Goal: Obtain resource: Obtain resource

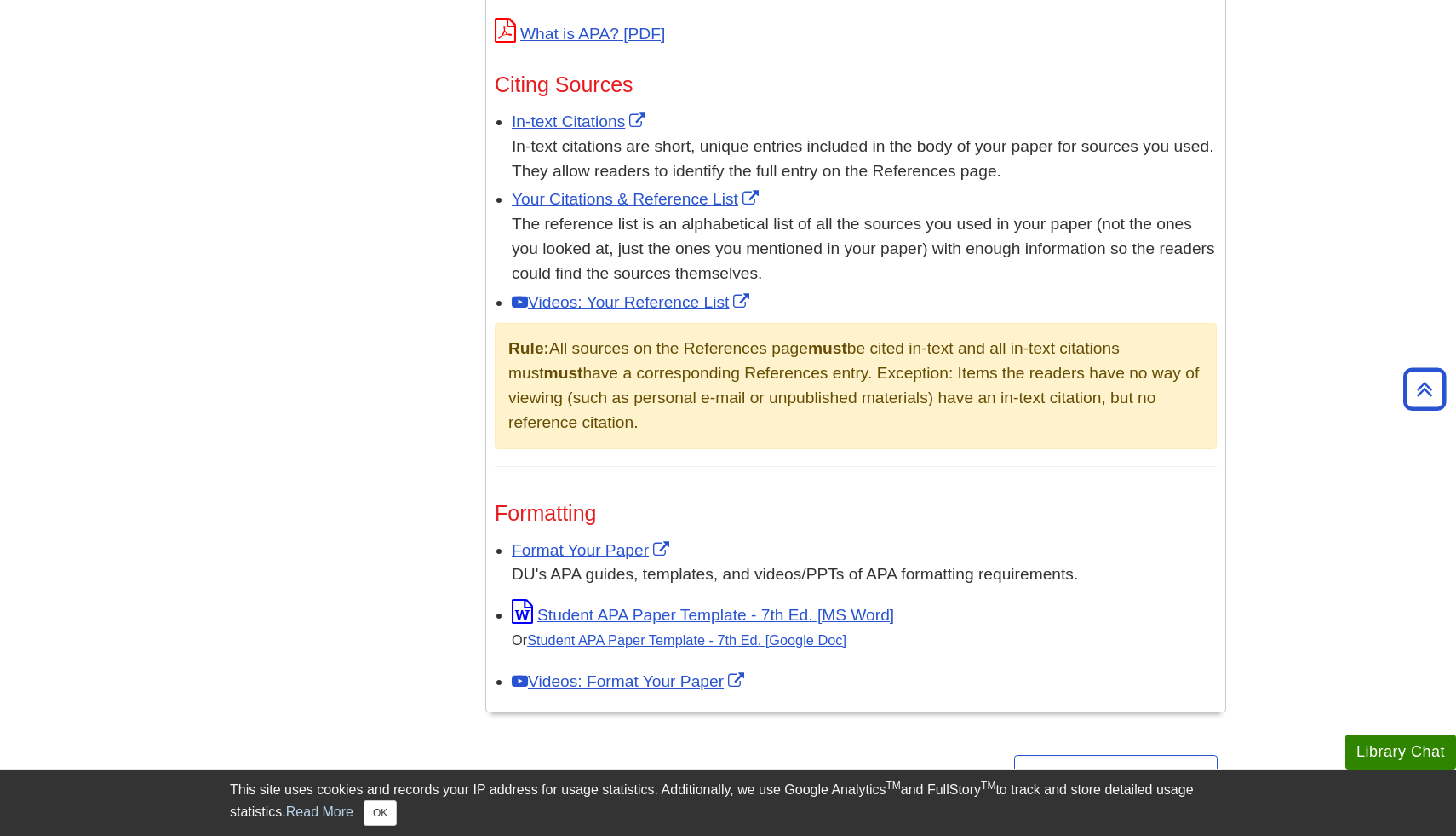
scroll to position [1029, 0]
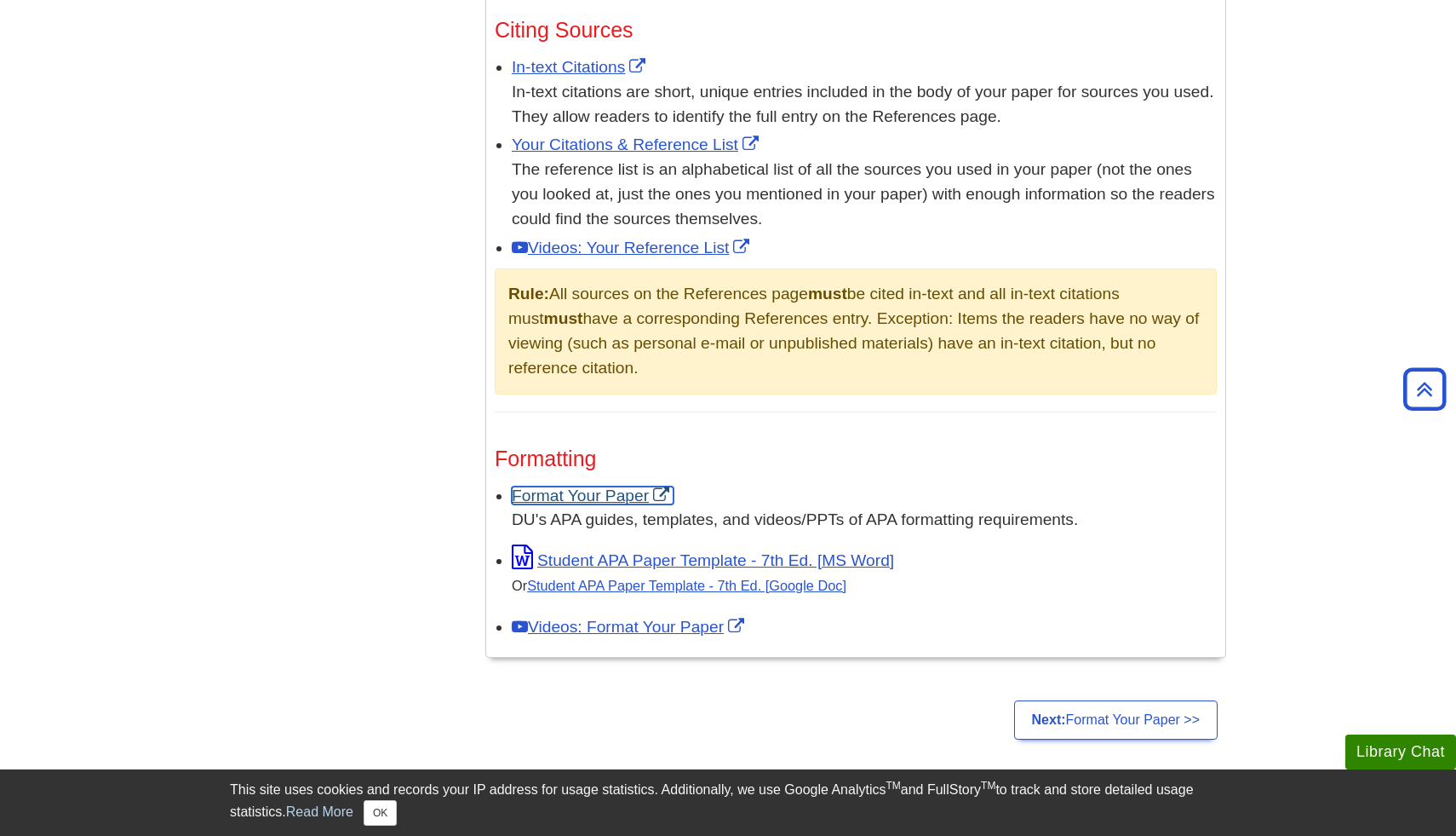
click at [602, 487] on link "Format Your Paper" at bounding box center [593, 495] width 162 height 18
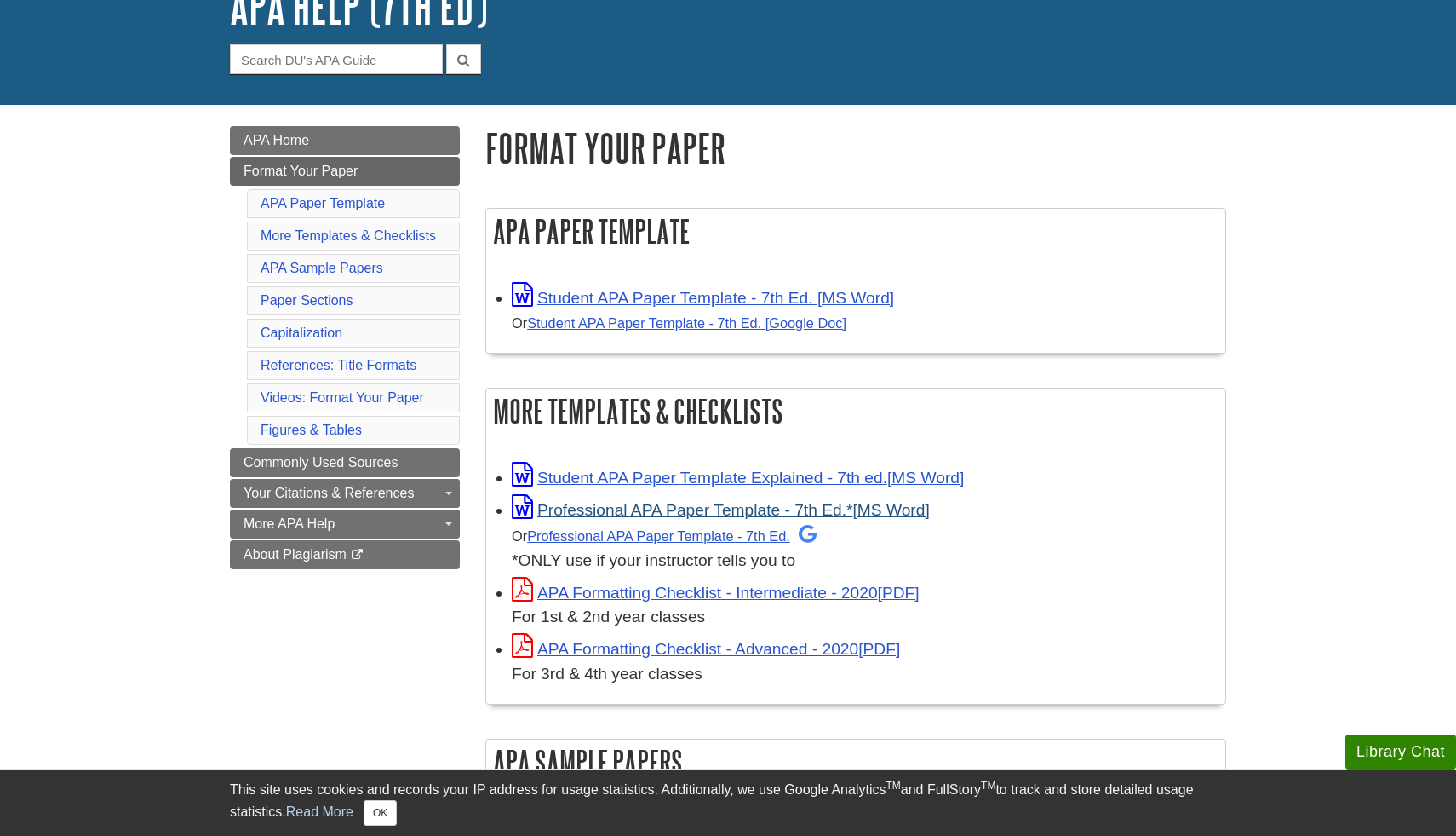
scroll to position [130, 0]
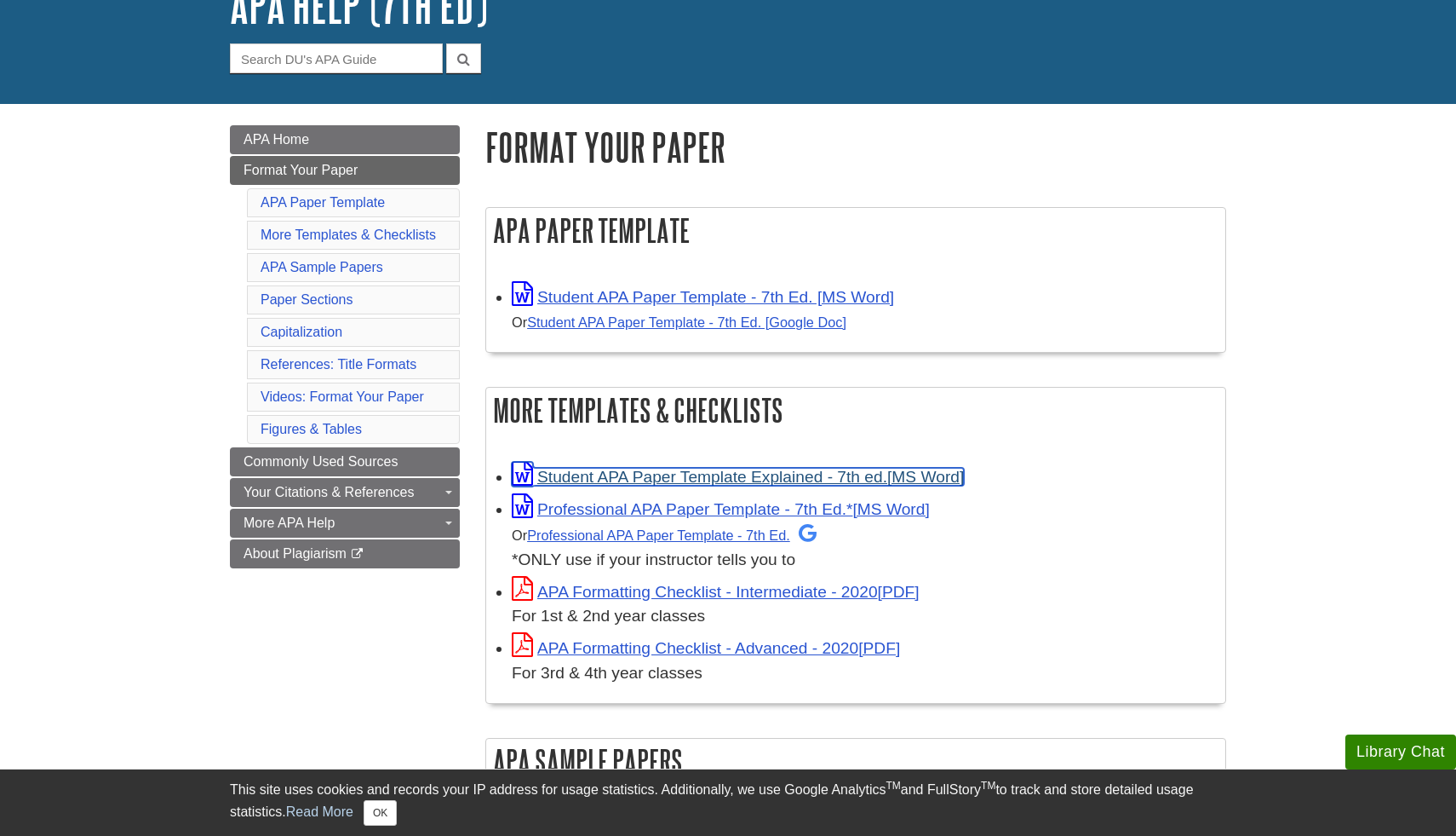
click at [703, 472] on link "Student APA Paper Template Explained - 7th ed." at bounding box center [738, 476] width 452 height 18
click at [624, 478] on link "Student APA Paper Template Explained - 7th ed." at bounding box center [738, 476] width 452 height 18
